Goal: Transaction & Acquisition: Purchase product/service

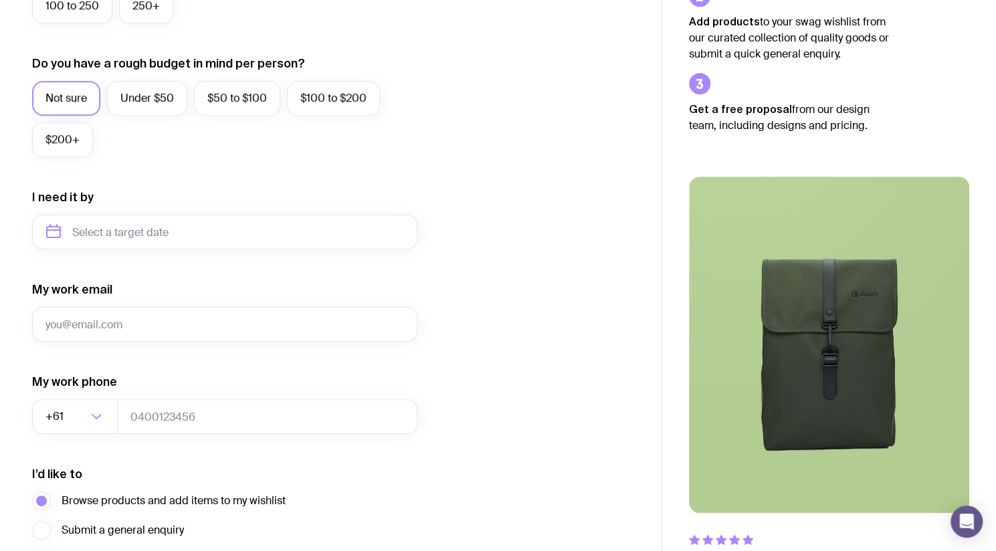
scroll to position [586, 0]
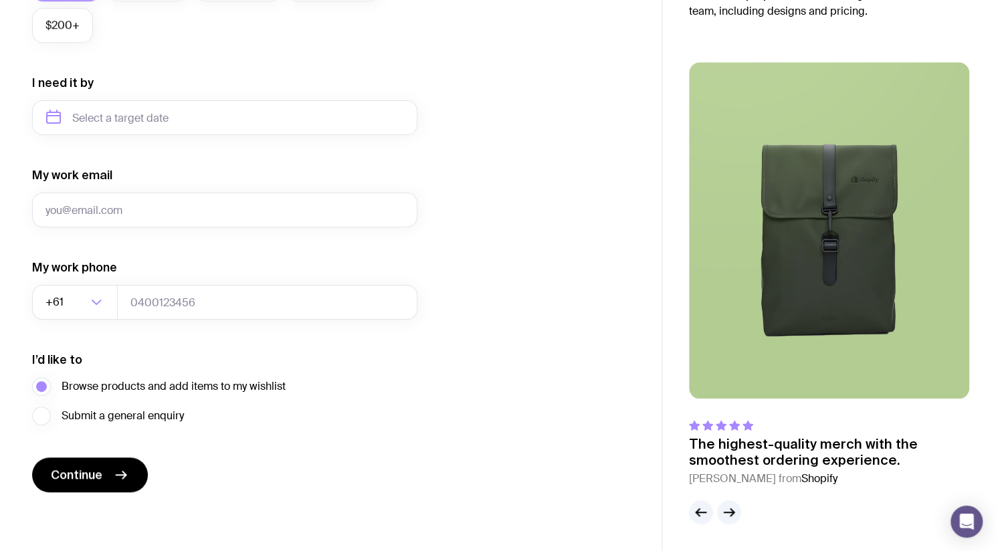
click at [45, 416] on label "Submit a general enquiry" at bounding box center [108, 416] width 152 height 19
click at [0, 0] on input "Submit a general enquiry" at bounding box center [0, 0] width 0 height 0
click at [725, 514] on icon "button" at bounding box center [729, 512] width 16 height 16
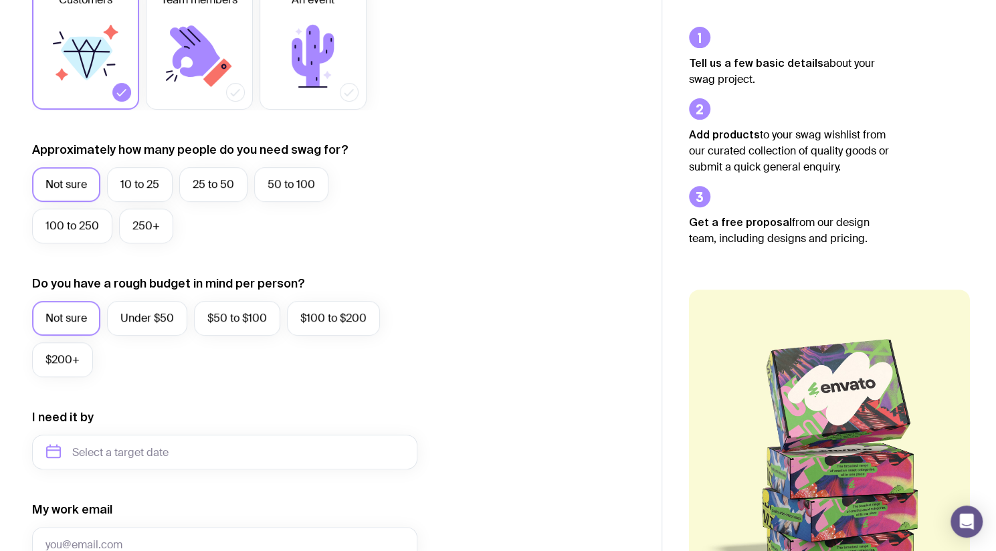
scroll to position [252, 0]
click at [129, 319] on label "Under $50" at bounding box center [147, 317] width 80 height 35
click at [0, 0] on input "Under $50" at bounding box center [0, 0] width 0 height 0
click at [225, 315] on label "$50 to $100" at bounding box center [237, 317] width 86 height 35
click at [0, 0] on input "$50 to $100" at bounding box center [0, 0] width 0 height 0
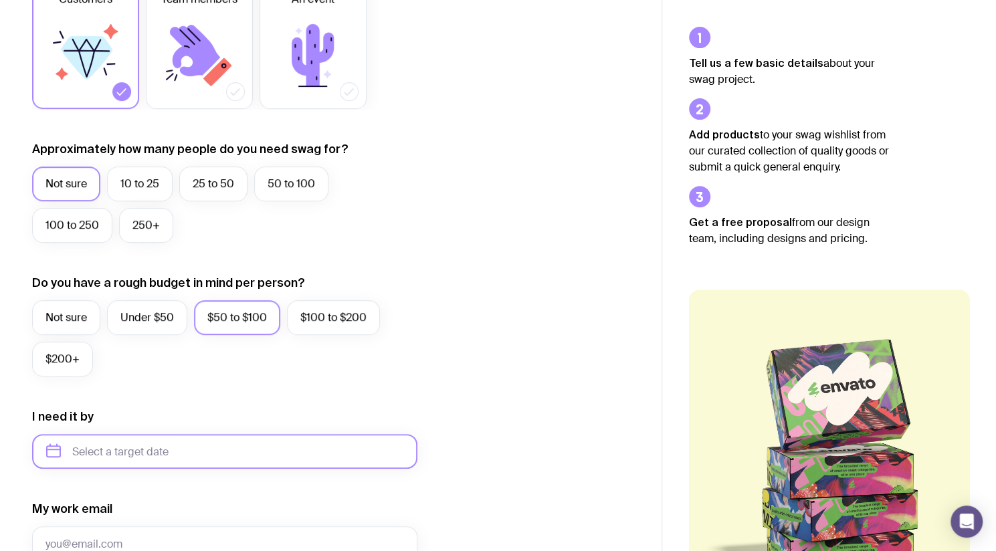
click at [94, 443] on input "text" at bounding box center [224, 451] width 385 height 35
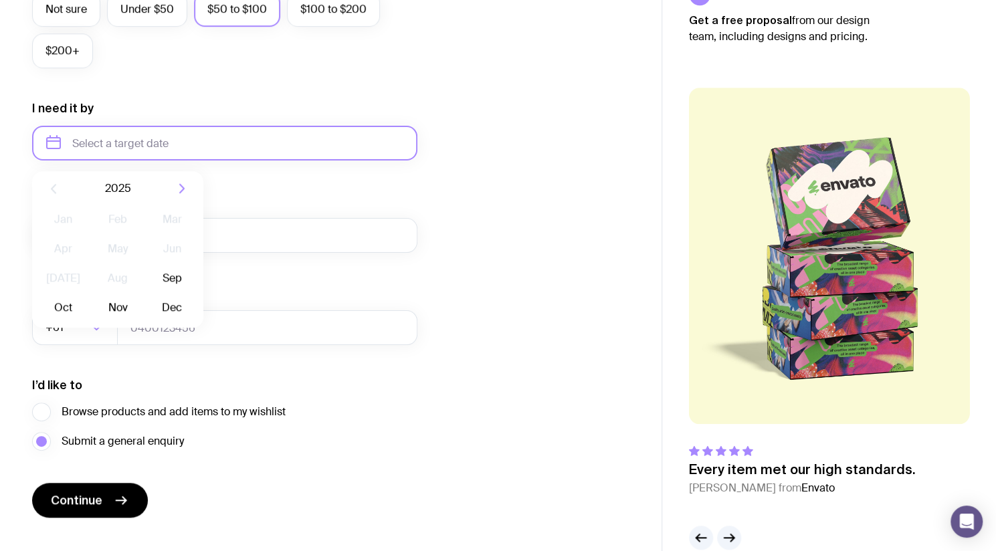
scroll to position [561, 0]
click at [93, 308] on button "Oct" at bounding box center [117, 307] width 49 height 27
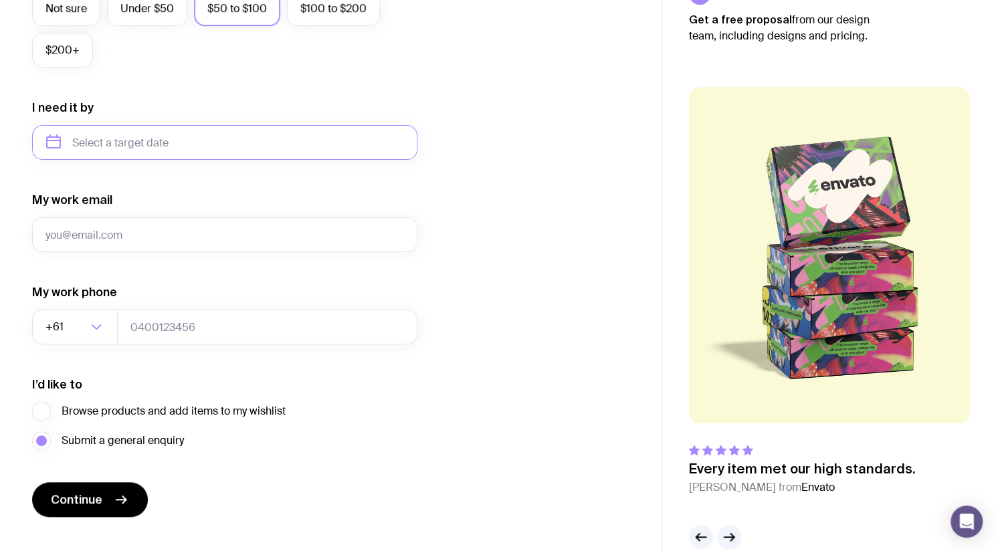
type input "[DATE]"
click at [104, 239] on input "My work email" at bounding box center [224, 234] width 385 height 35
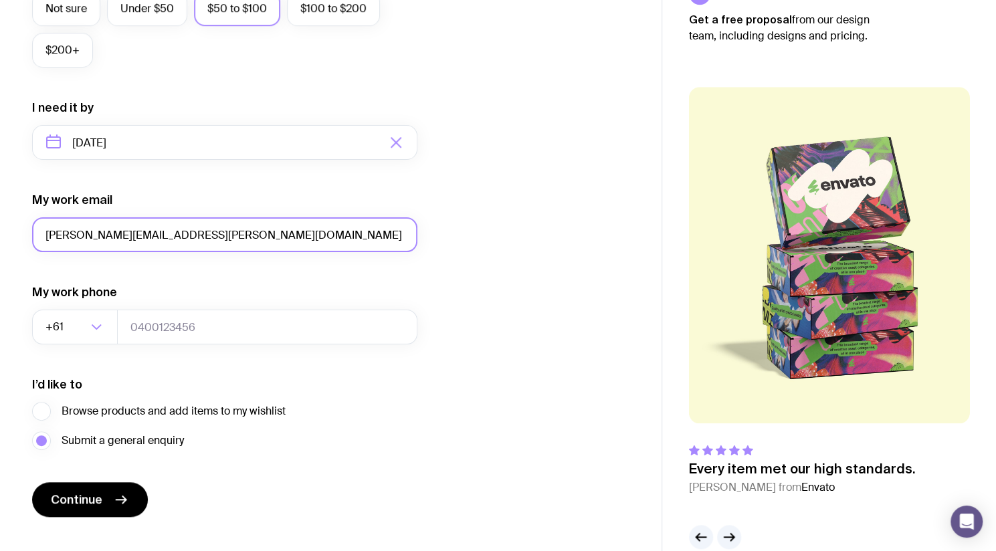
type input "[PERSON_NAME][EMAIL_ADDRESS][PERSON_NAME][DOMAIN_NAME]"
click at [94, 488] on button "Continue" at bounding box center [90, 499] width 116 height 35
click at [158, 330] on input "tel" at bounding box center [267, 327] width 300 height 35
type input "0466281750"
click at [79, 504] on span "Continue" at bounding box center [76, 500] width 51 height 16
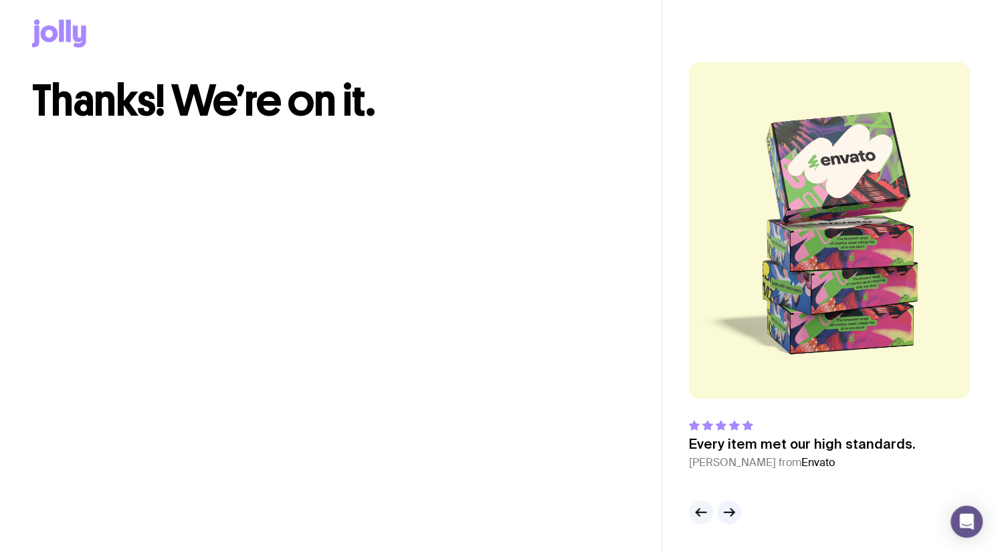
scroll to position [7, 0]
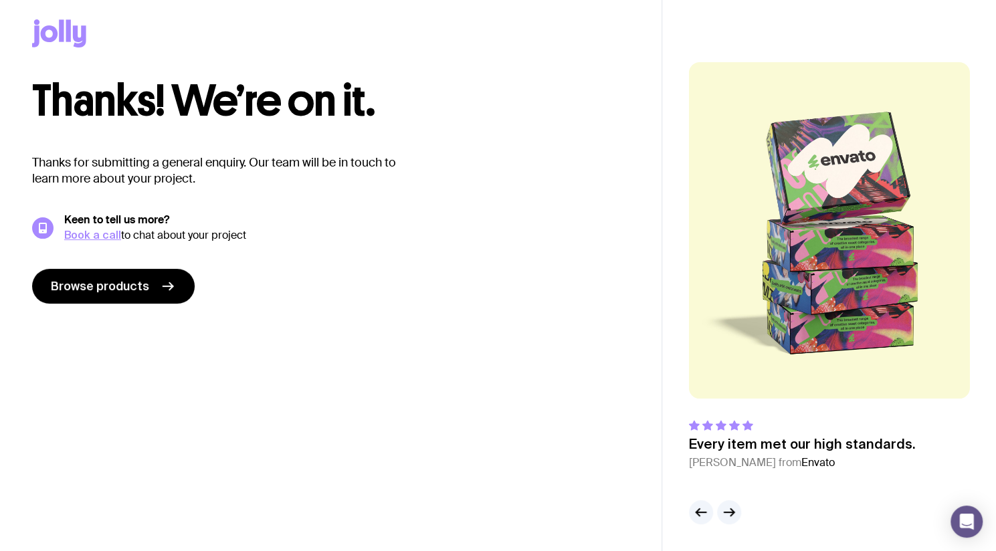
click at [86, 288] on span "Browse products" at bounding box center [100, 286] width 98 height 16
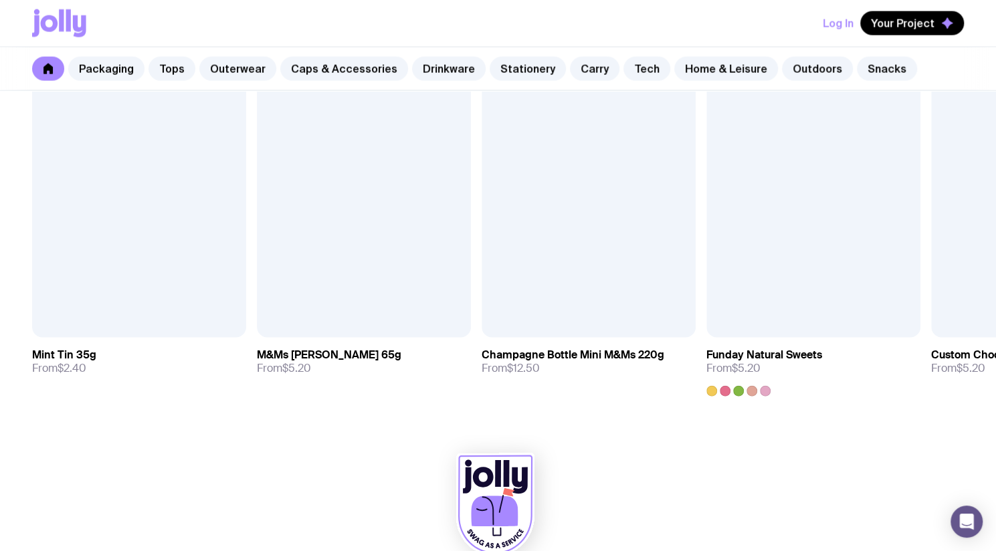
scroll to position [4669, 0]
